Goal: Find contact information: Find contact information

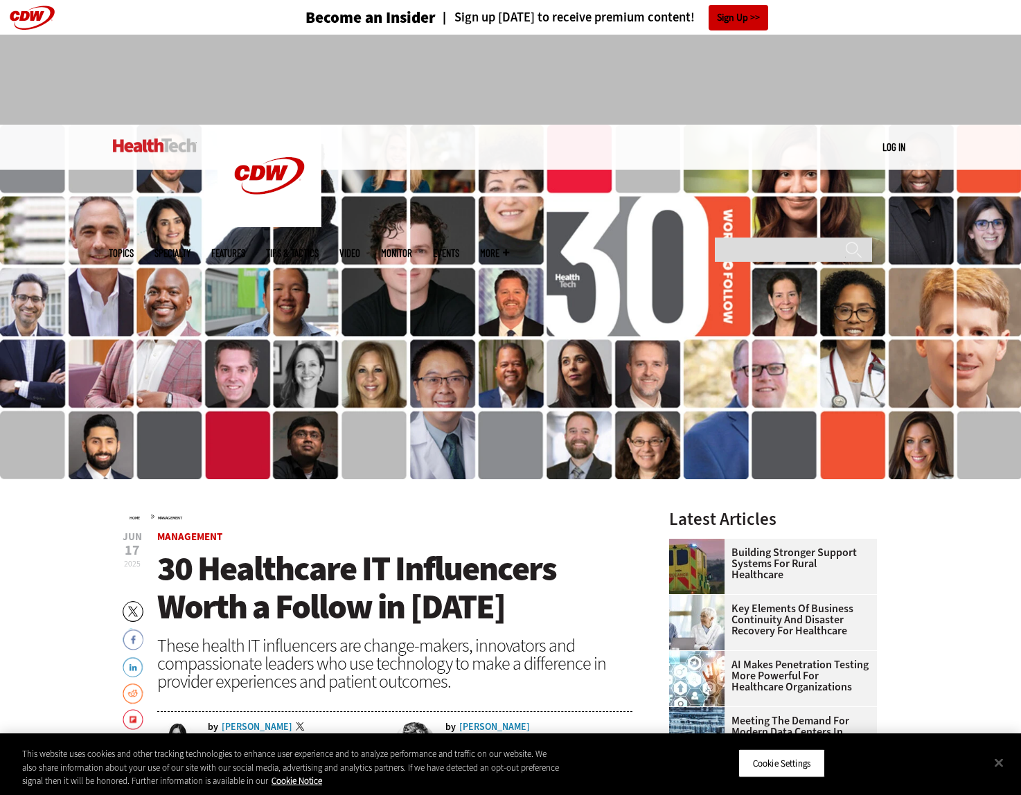
click at [168, 144] on img at bounding box center [155, 146] width 84 height 14
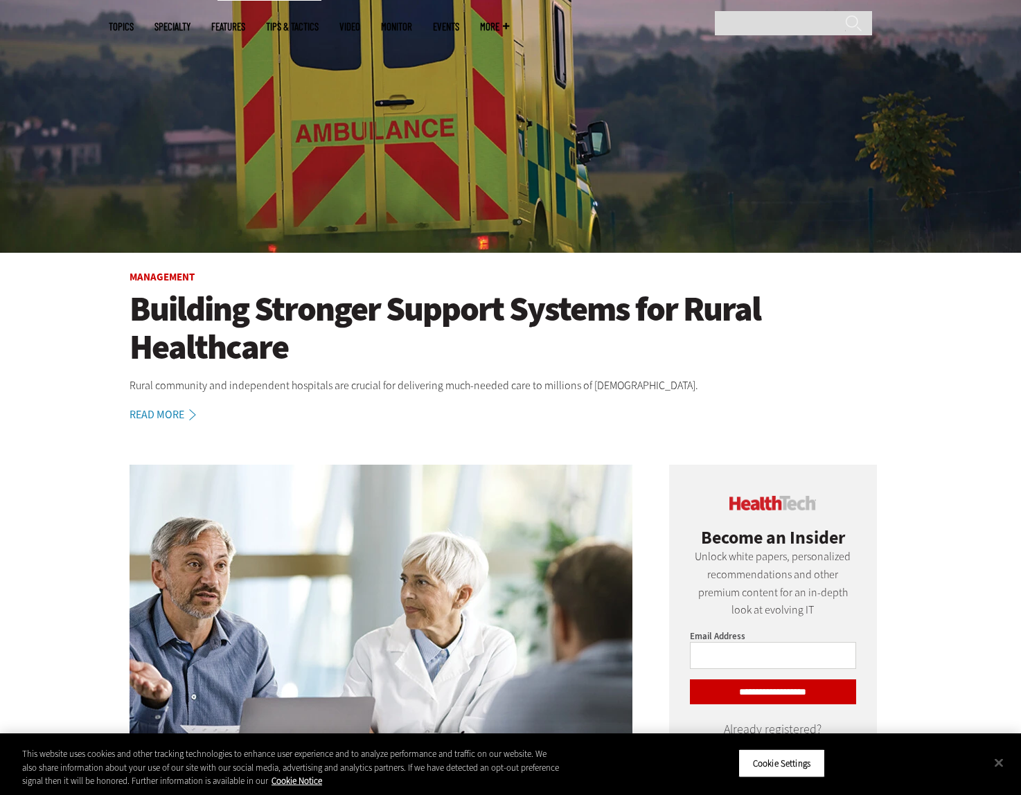
scroll to position [310, 0]
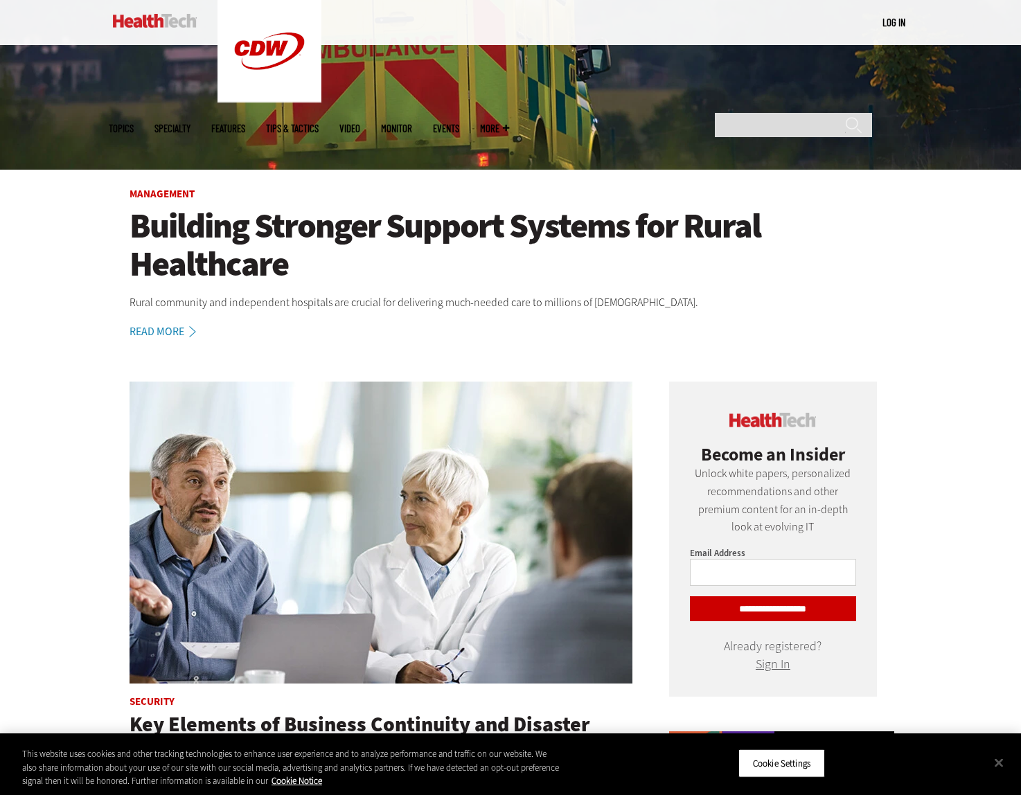
click at [210, 267] on h1 "Building Stronger Support Systems for Rural Healthcare" at bounding box center [511, 245] width 762 height 76
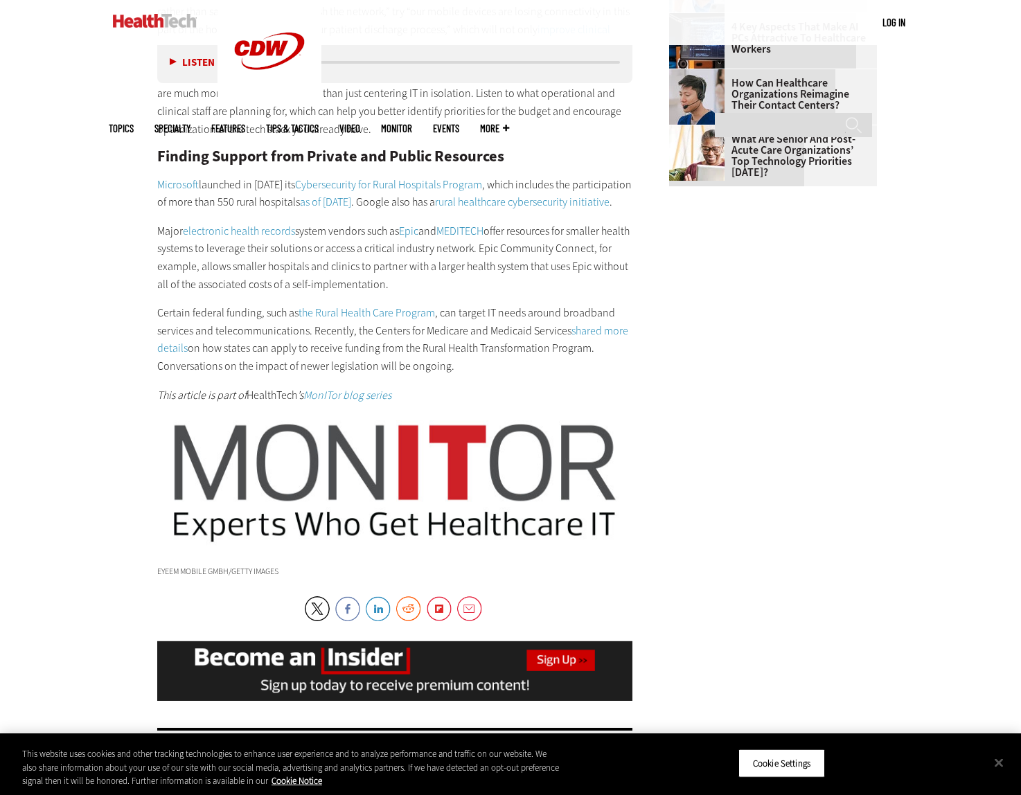
scroll to position [1738, 0]
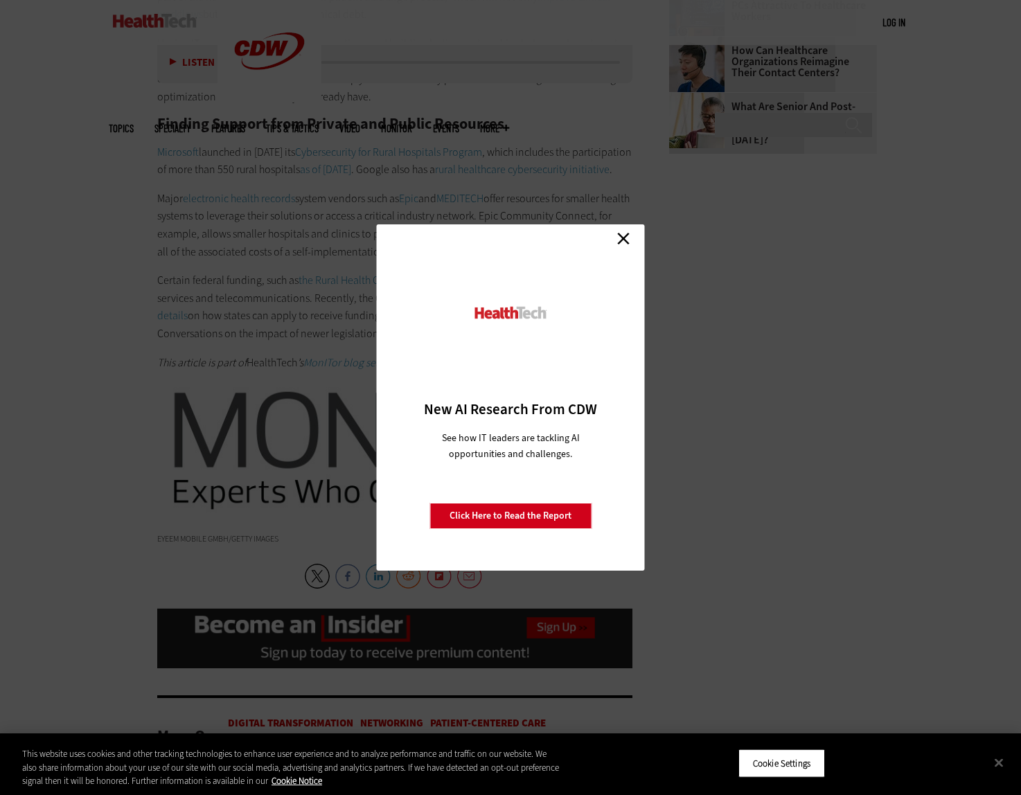
click at [621, 239] on link "Close" at bounding box center [623, 238] width 21 height 21
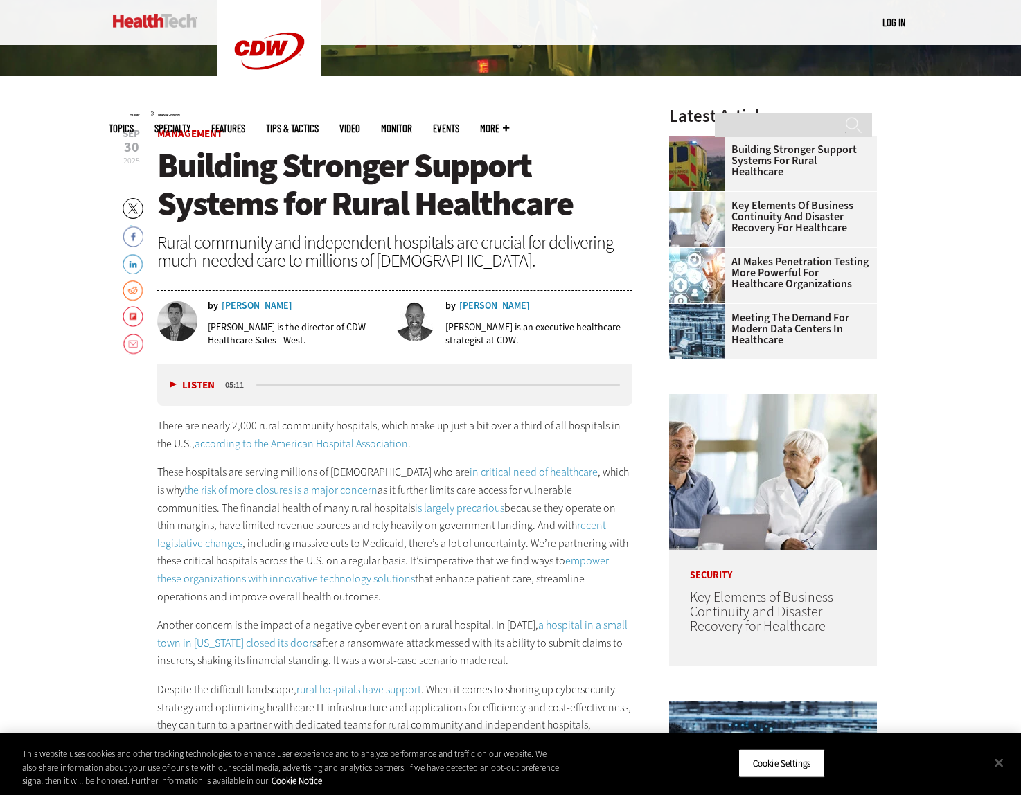
scroll to position [457, 0]
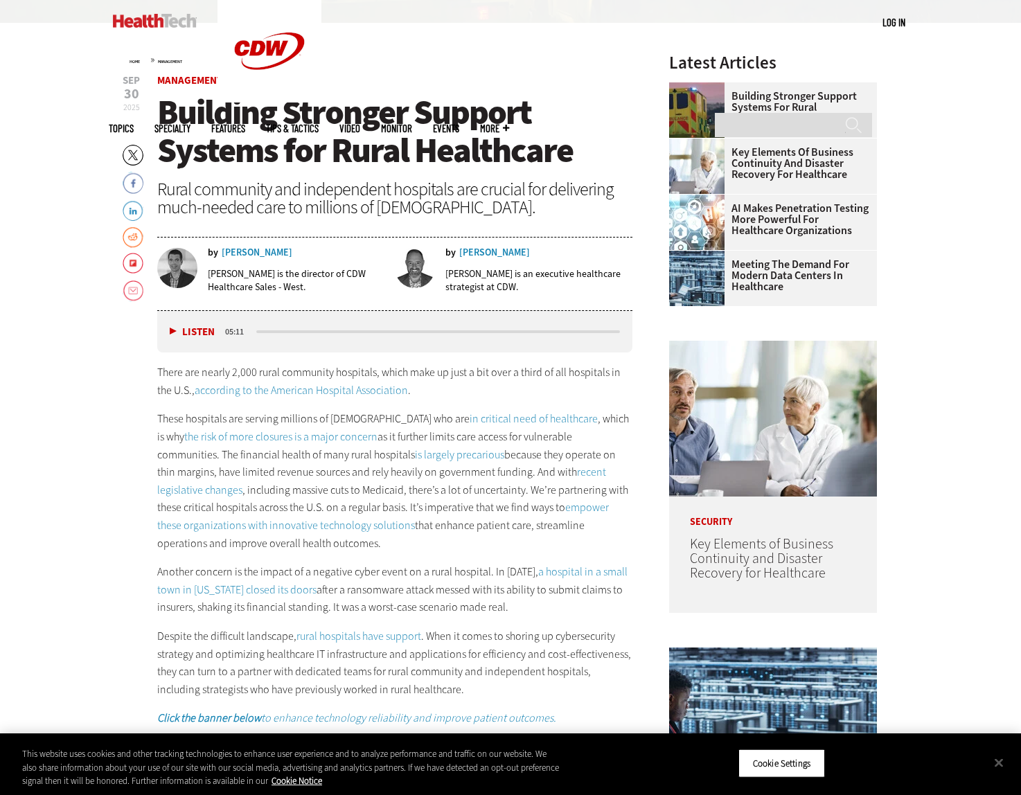
click at [266, 250] on div "Adam Oldenburg" at bounding box center [257, 253] width 71 height 10
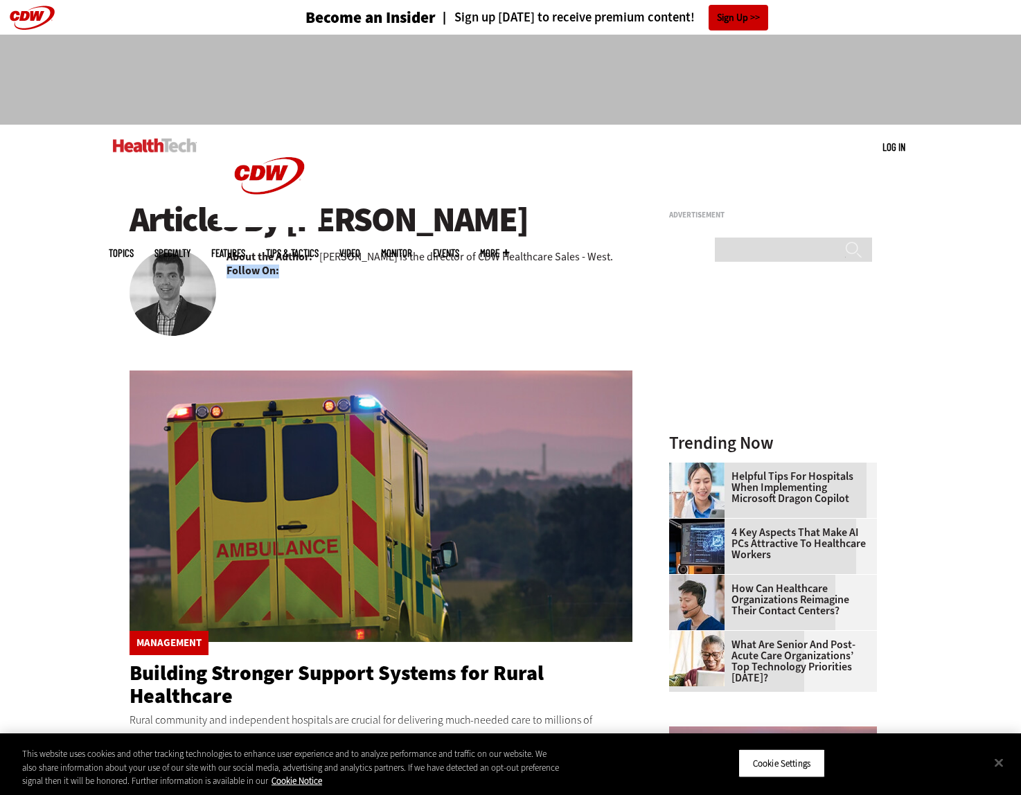
drag, startPoint x: 280, startPoint y: 274, endPoint x: 397, endPoint y: 355, distance: 142.4
click at [397, 355] on div "Articles By Adam Oldenburg About the Author: Adam Oldenburg is the director of …" at bounding box center [381, 637] width 503 height 872
click at [408, 329] on div "Management Building Stronger Support Systems for Rural Healthcare Rural communi…" at bounding box center [381, 519] width 503 height 477
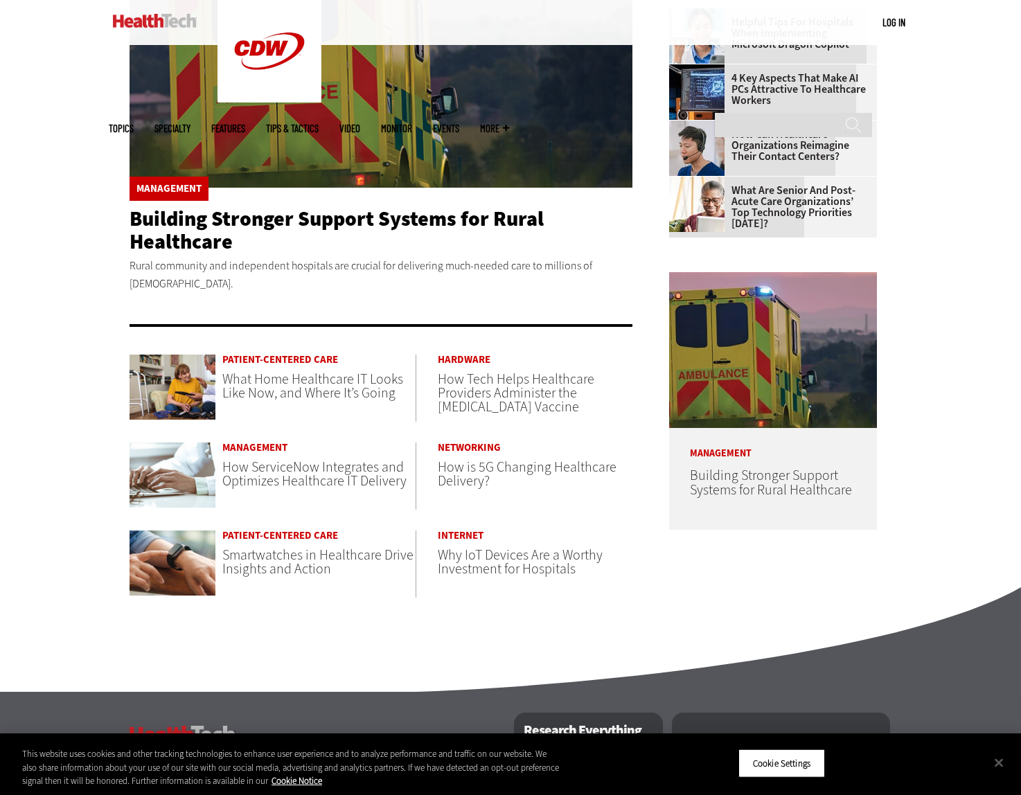
scroll to position [684, 0]
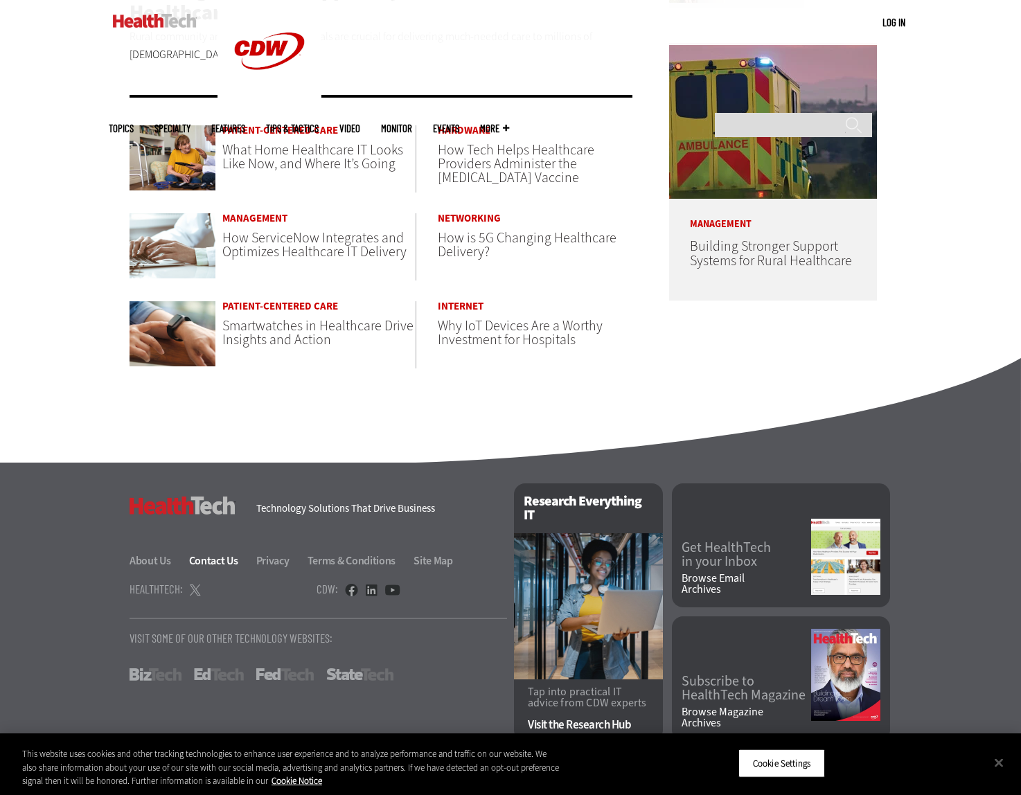
click at [220, 555] on link "Contact Us" at bounding box center [221, 561] width 65 height 15
